Goal: Transaction & Acquisition: Purchase product/service

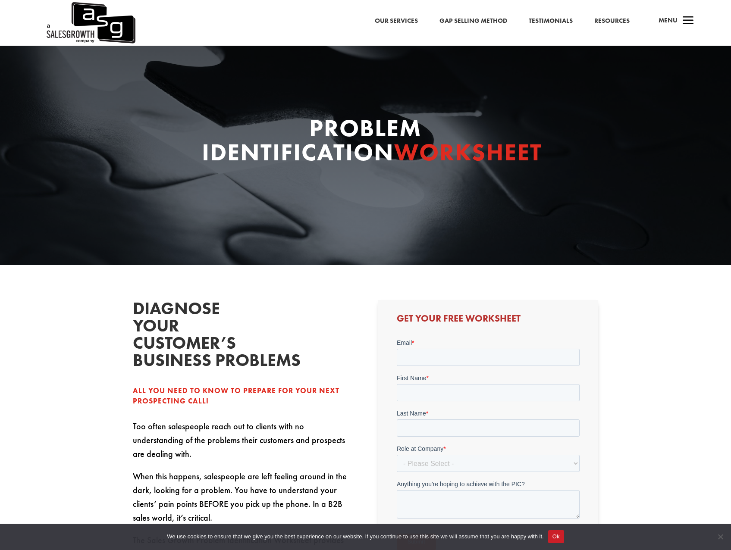
click at [677, 22] on div "a Menu" at bounding box center [672, 23] width 41 height 21
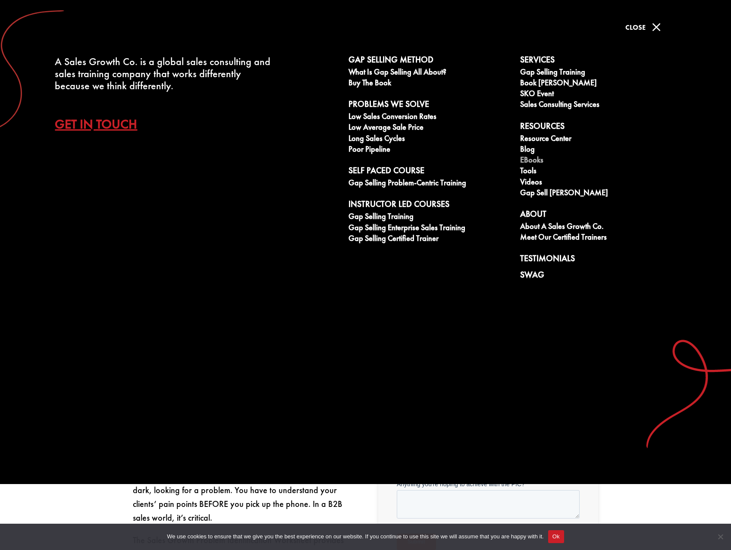
click at [538, 163] on link "eBooks" at bounding box center [601, 161] width 162 height 11
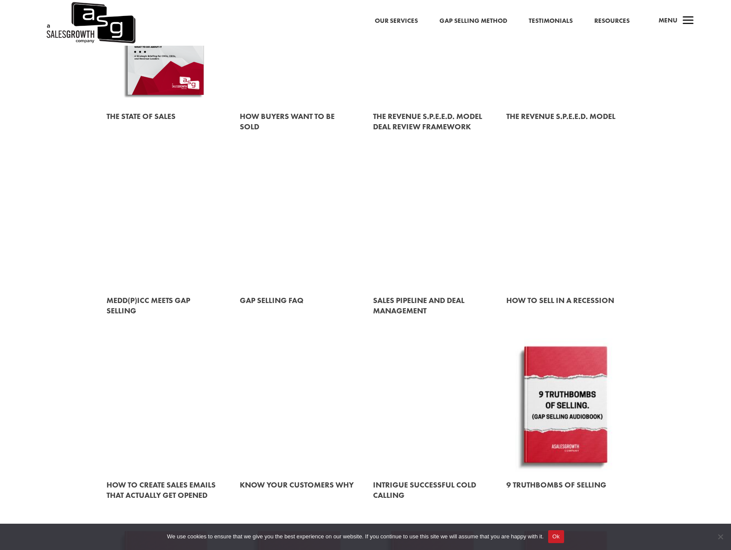
scroll to position [170, 0]
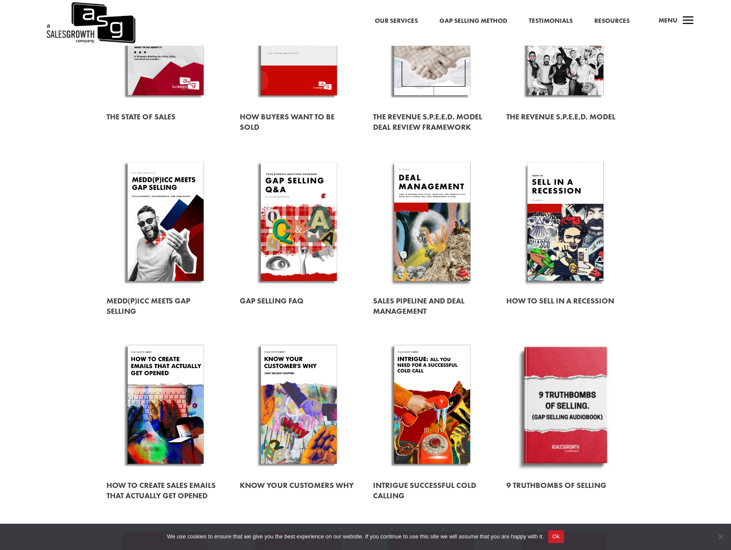
click at [566, 382] on link at bounding box center [565, 406] width 118 height 135
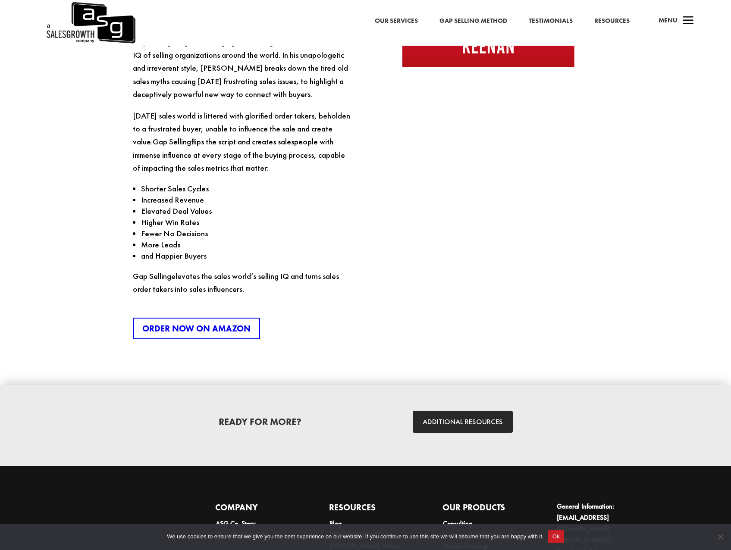
scroll to position [1068, 0]
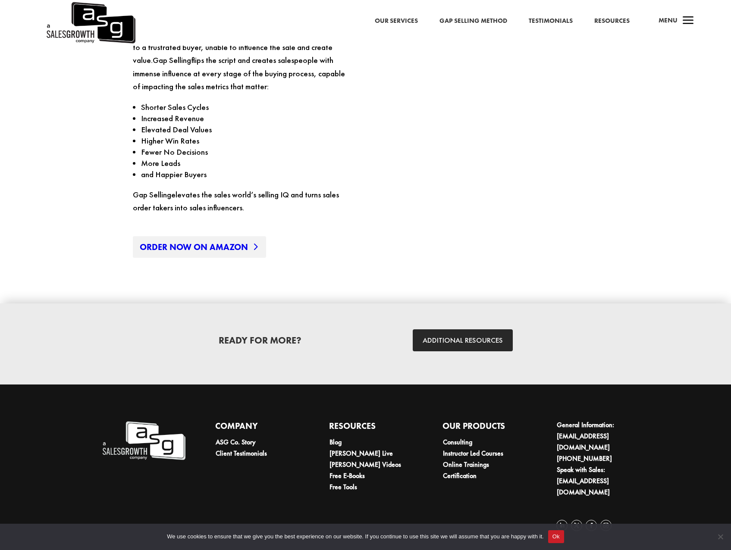
click at [207, 253] on link "Order Now on Amazon" at bounding box center [199, 247] width 133 height 22
